Goal: Task Accomplishment & Management: Use online tool/utility

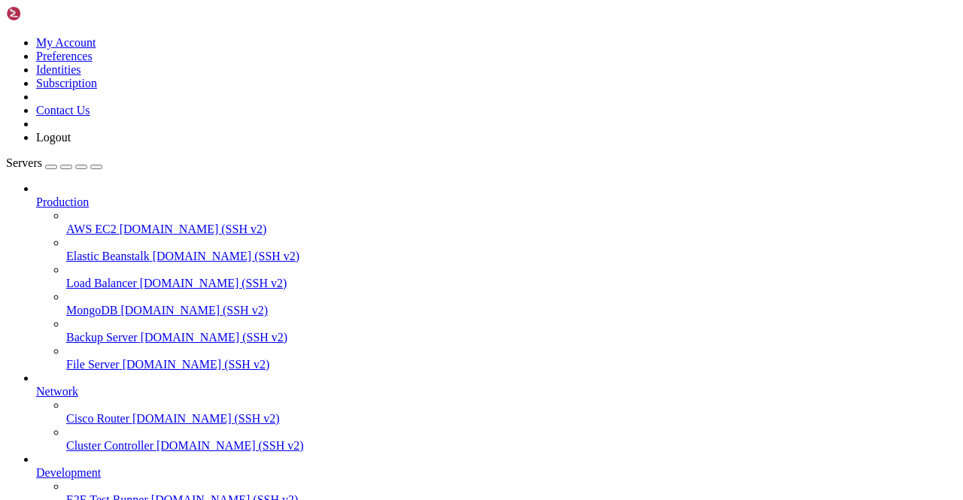
scroll to position [187, 0]
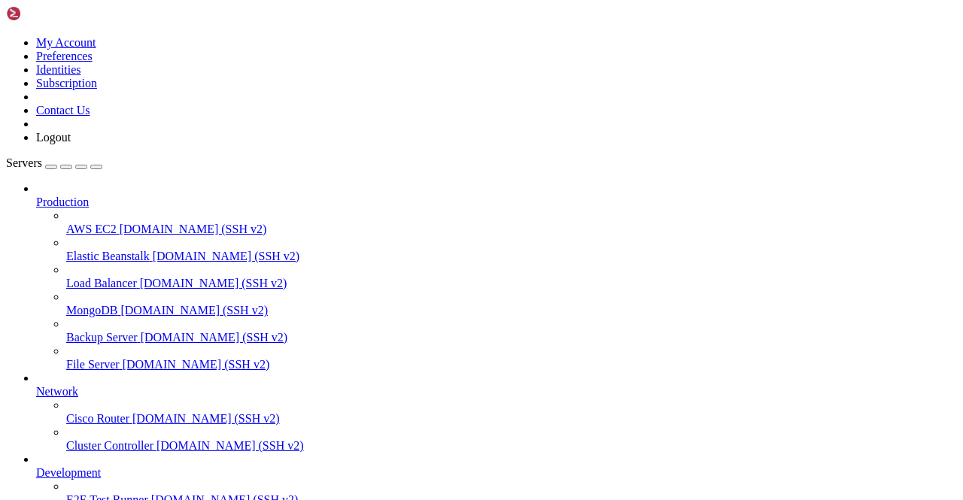
scroll to position [0, 0]
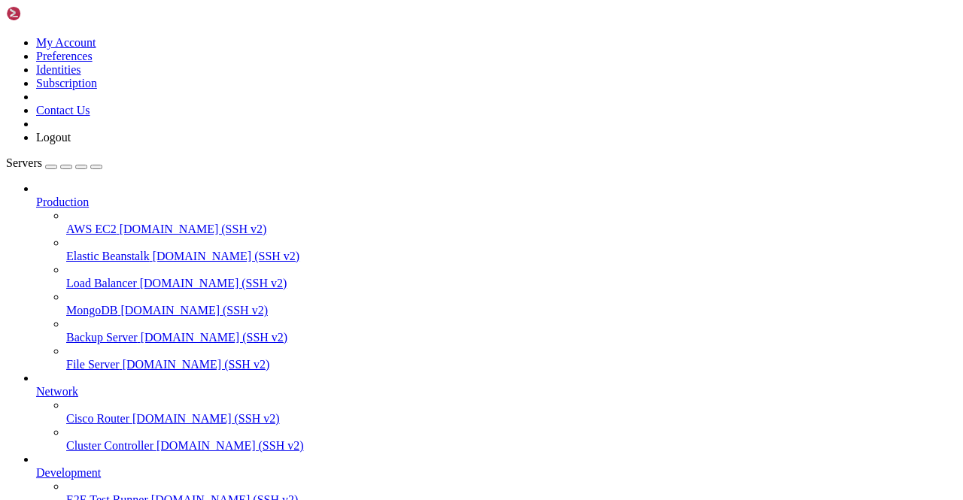
scroll to position [0, 0]
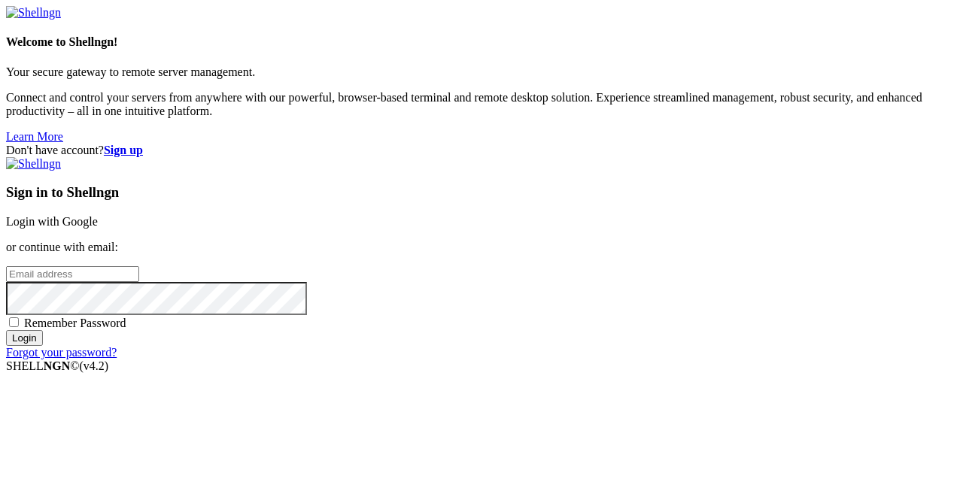
click at [98, 215] on link "Login with Google" at bounding box center [52, 221] width 92 height 13
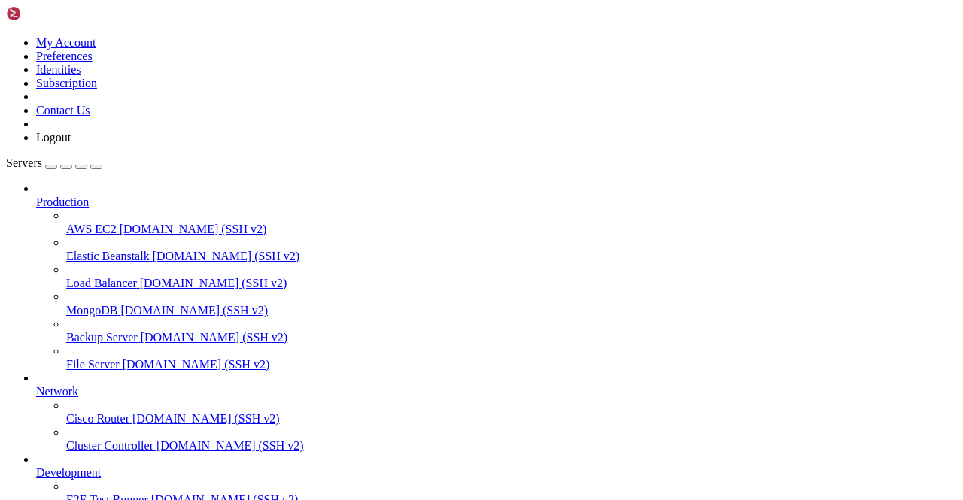
scroll to position [187, 0]
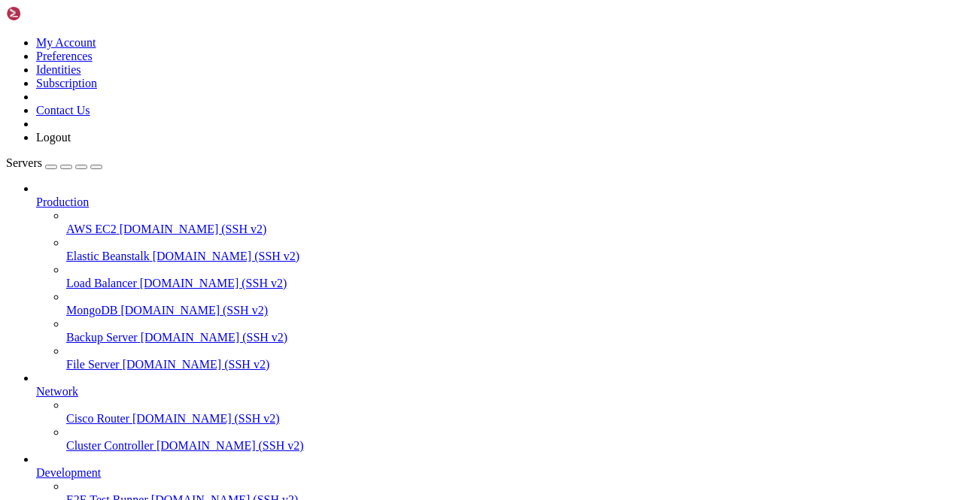
scroll to position [1896, 0]
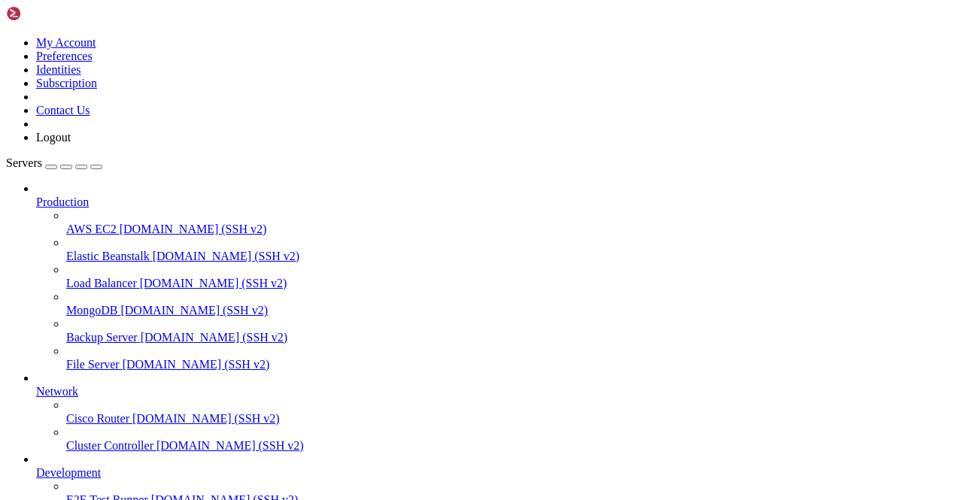
type input "Telegram 102"
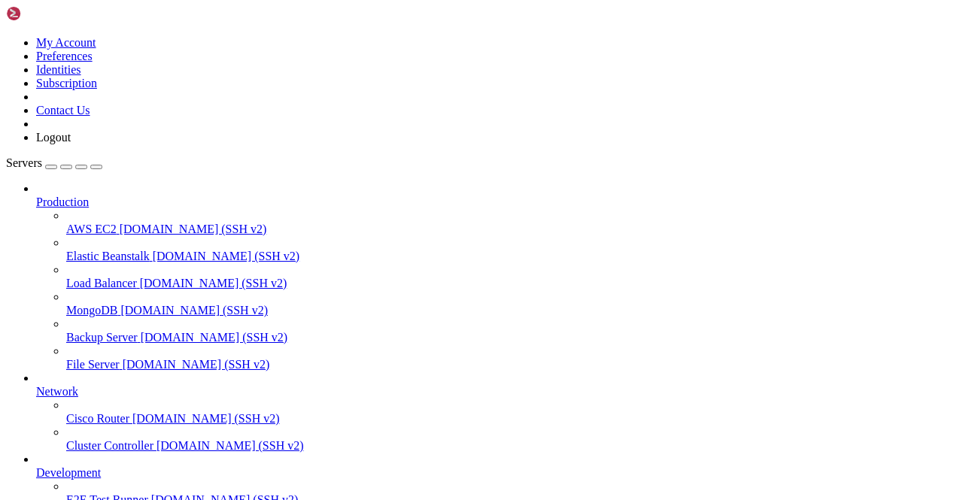
scroll to position [0, 0]
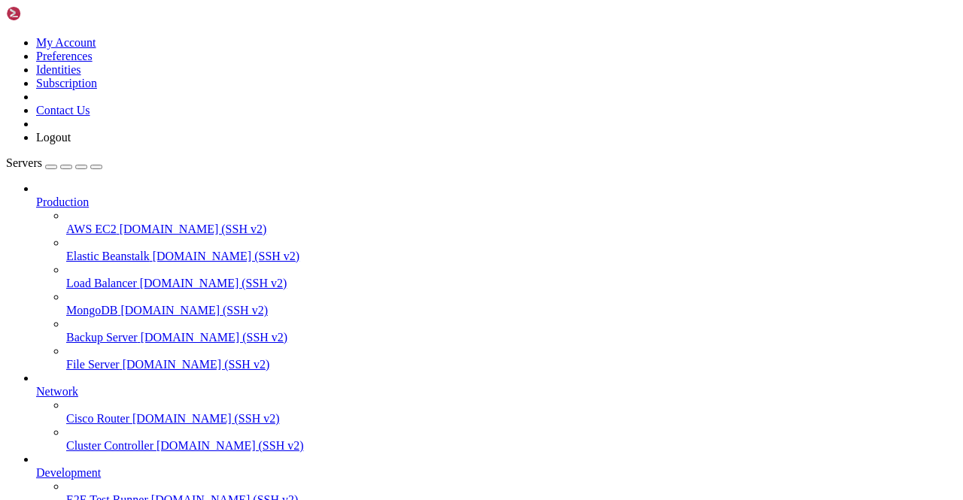
scroll to position [5167, 0]
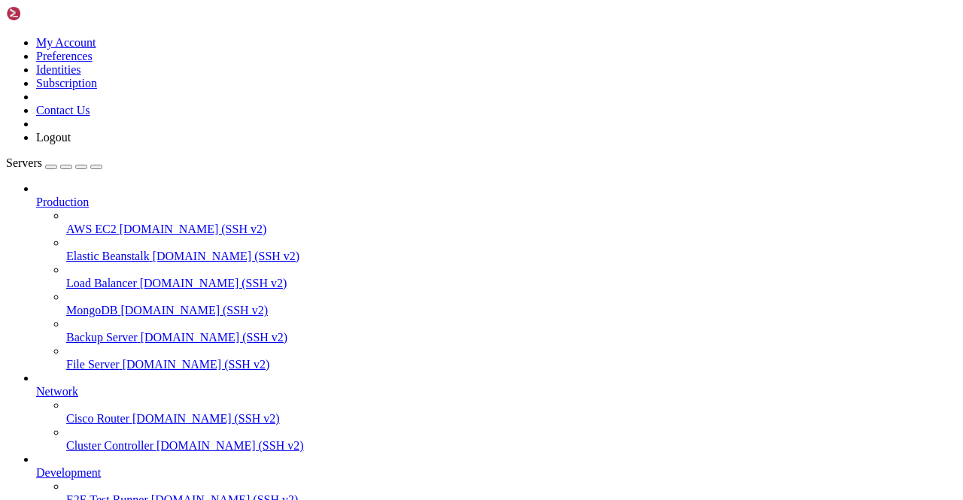
scroll to position [18902, 0]
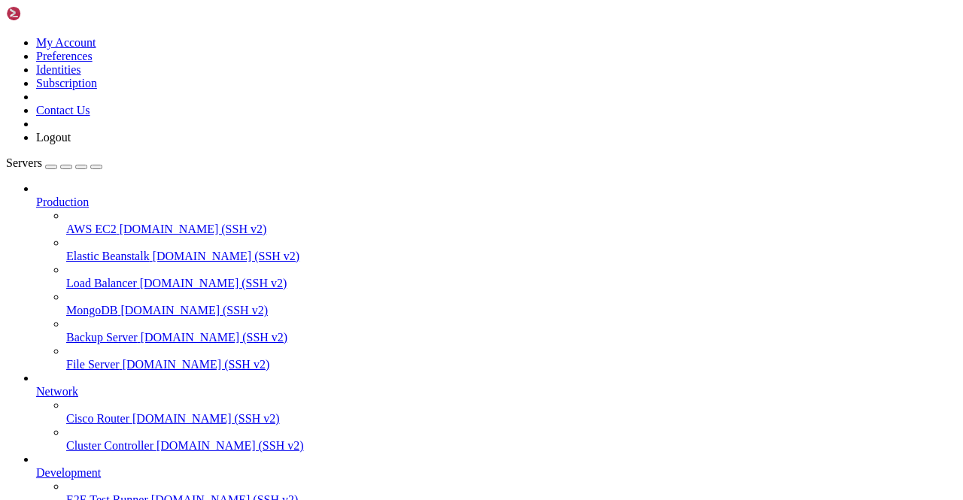
scroll to position [24918, 0]
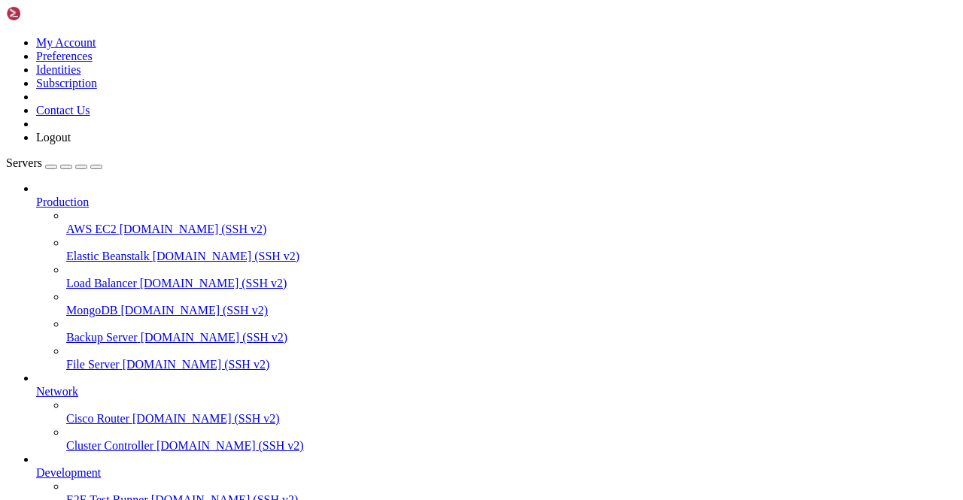
scroll to position [26700, 0]
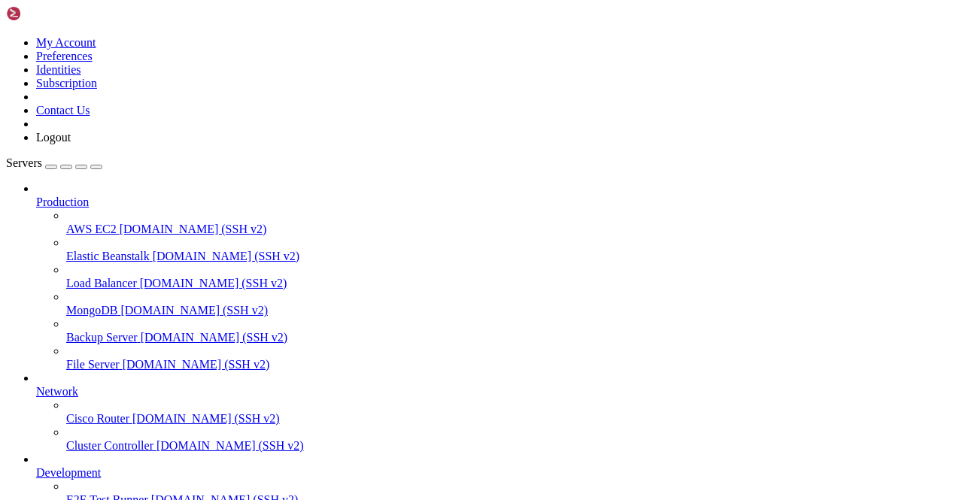
scroll to position [34212, 0]
